Goal: Obtain resource: Obtain resource

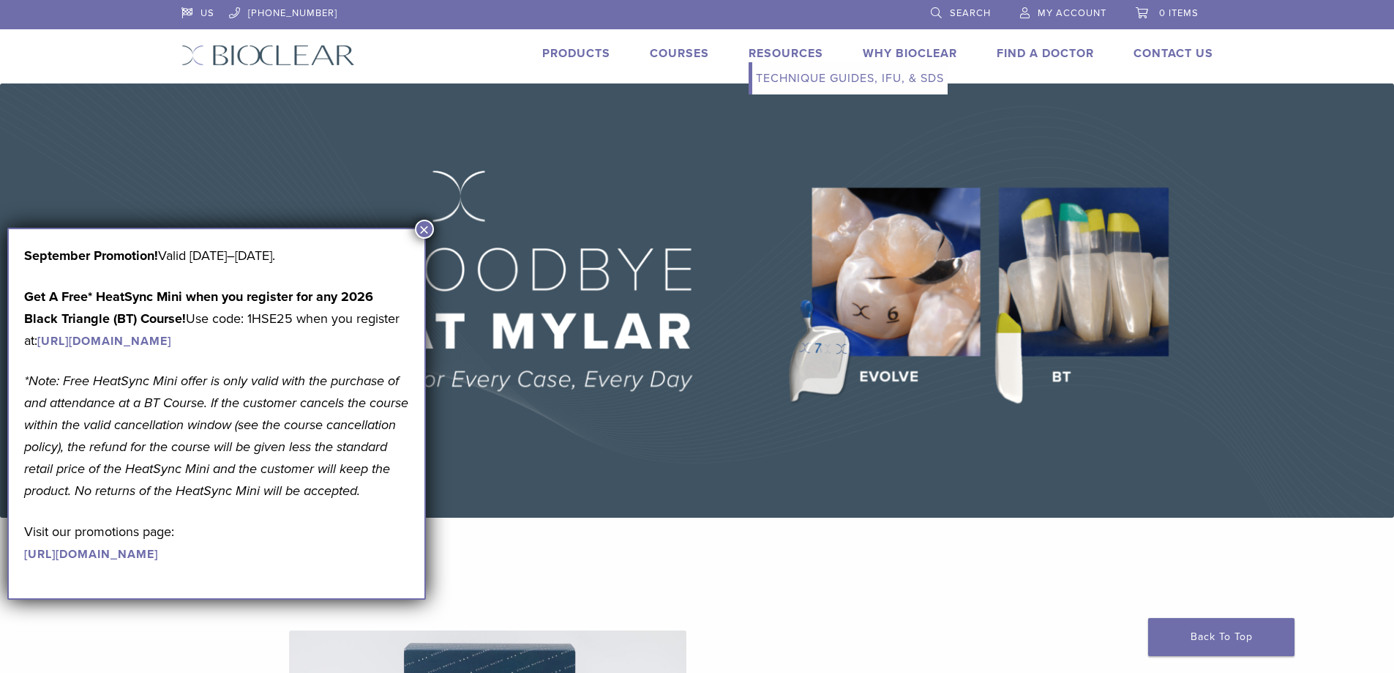
click at [814, 56] on link "Resources" at bounding box center [786, 53] width 75 height 15
click at [809, 83] on link "Technique Guides, IFU, & SDS" at bounding box center [849, 78] width 195 height 32
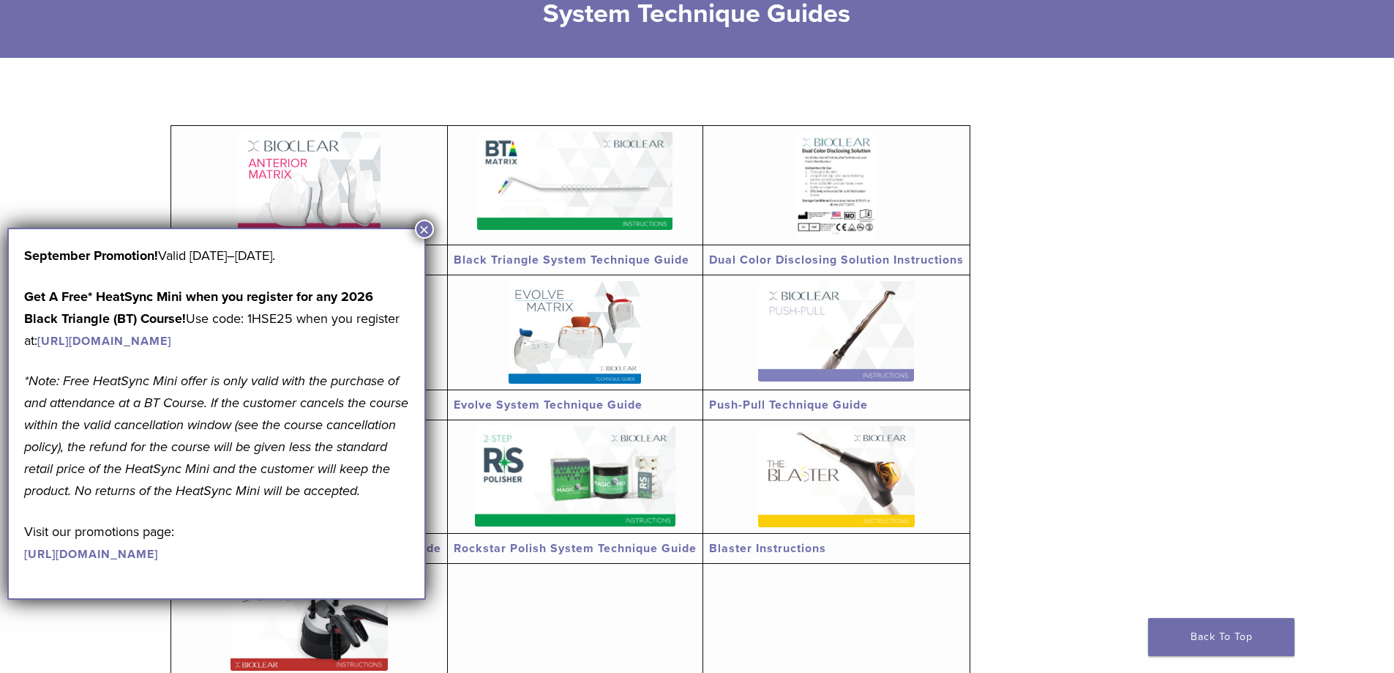
scroll to position [220, 0]
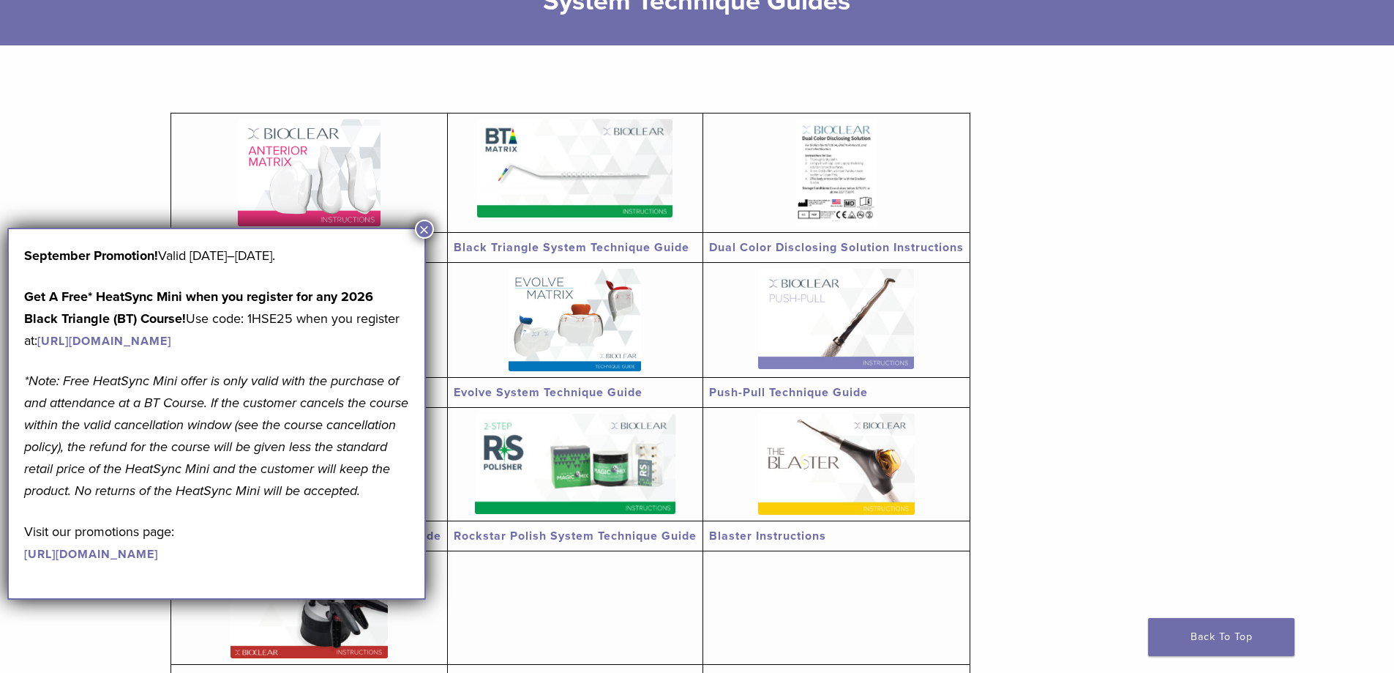
click at [422, 224] on button "×" at bounding box center [424, 229] width 19 height 19
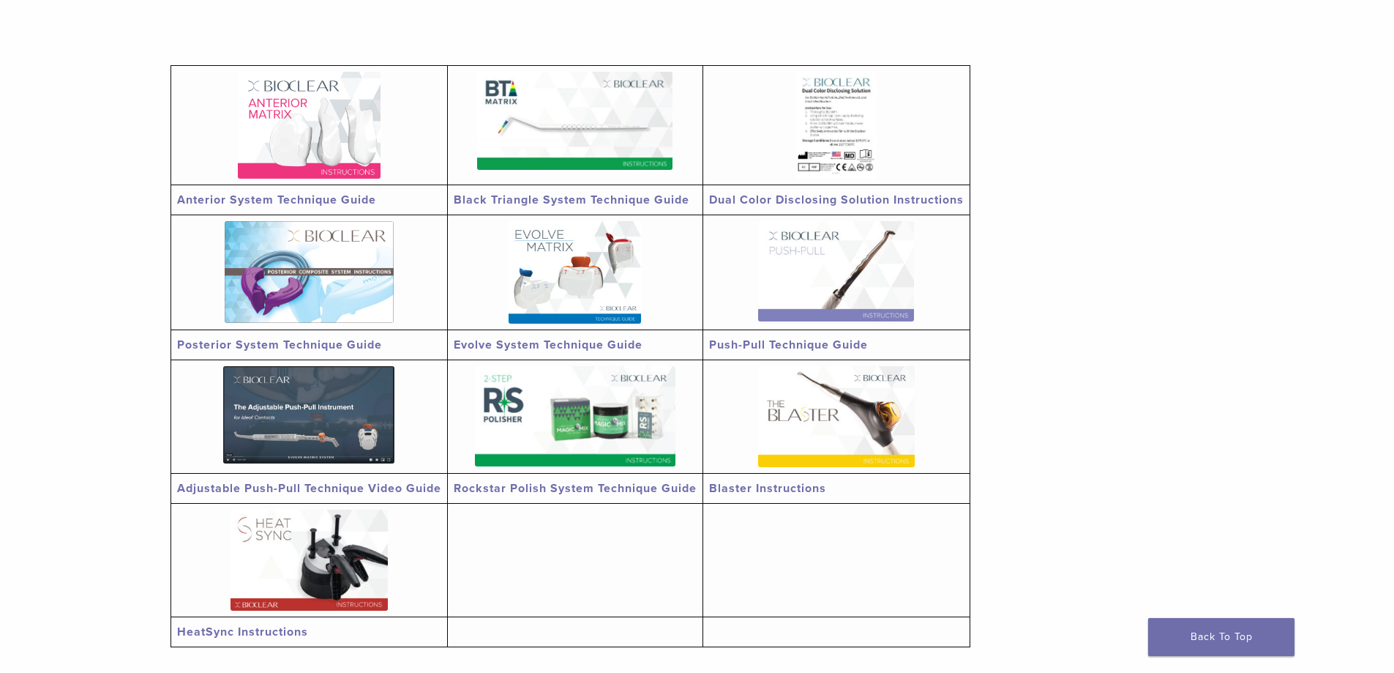
scroll to position [293, 0]
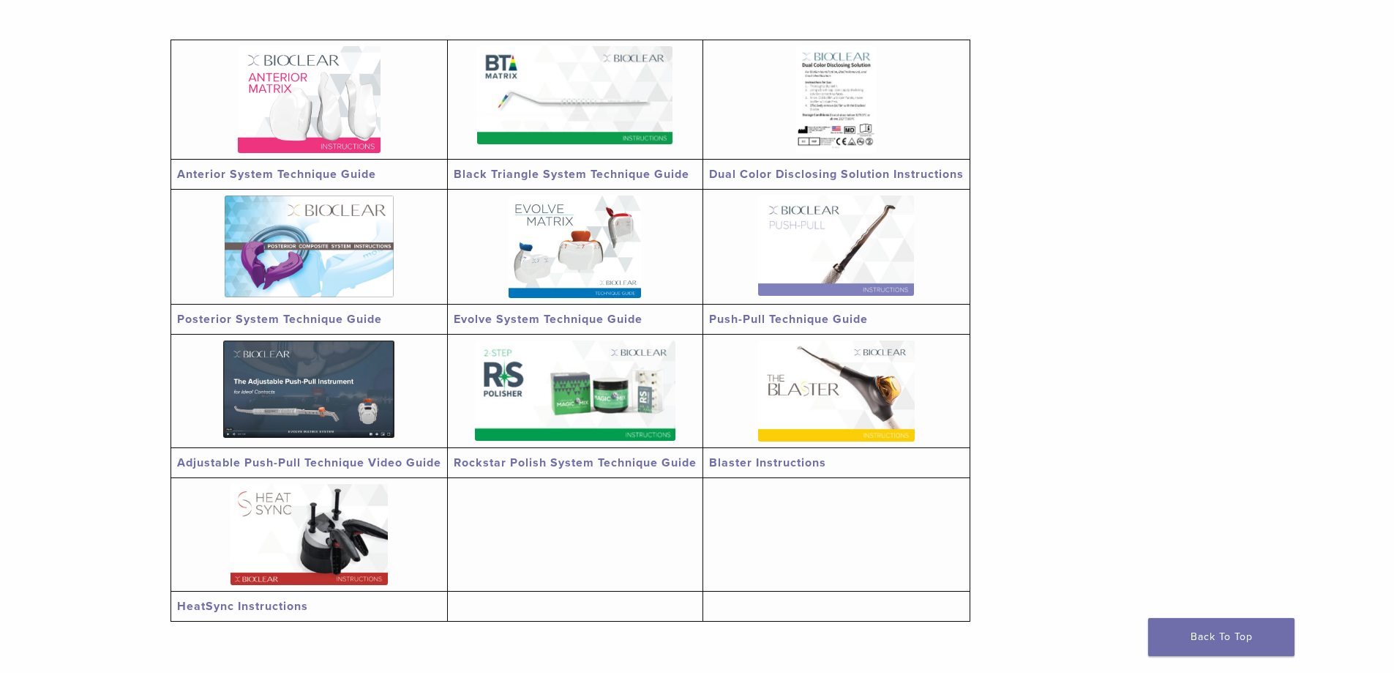
click at [326, 428] on img at bounding box center [308, 388] width 171 height 97
click at [545, 173] on link "Black Triangle System Technique Guide" at bounding box center [572, 174] width 236 height 15
